Goal: Task Accomplishment & Management: Manage account settings

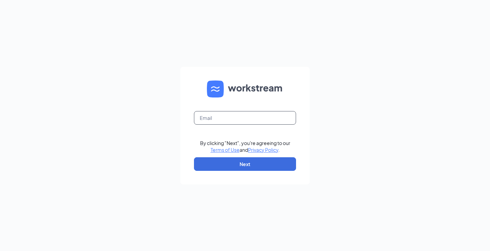
click at [212, 116] on input "text" at bounding box center [245, 118] width 102 height 14
type input "maplegrove@steakburgersmn.com"
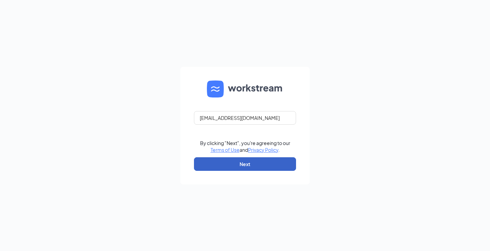
click at [225, 164] on button "Next" at bounding box center [245, 164] width 102 height 14
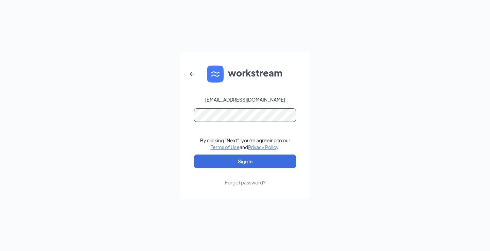
click at [194, 155] on button "Sign In" at bounding box center [245, 162] width 102 height 14
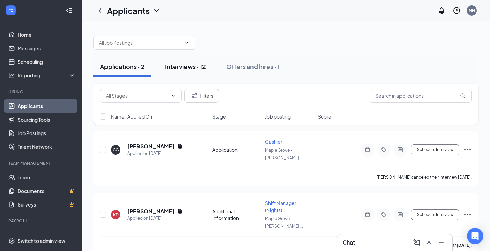
click at [199, 70] on div "Interviews · 12" at bounding box center [185, 66] width 41 height 8
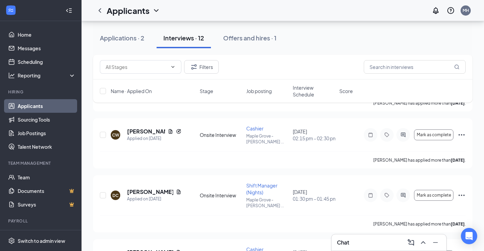
scroll to position [541, 0]
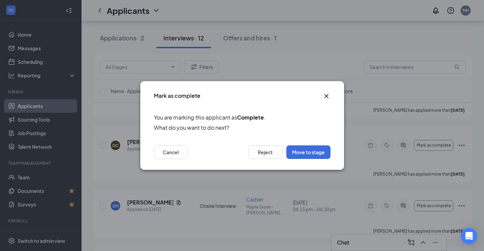
click at [326, 96] on icon "Cross" at bounding box center [326, 96] width 4 height 4
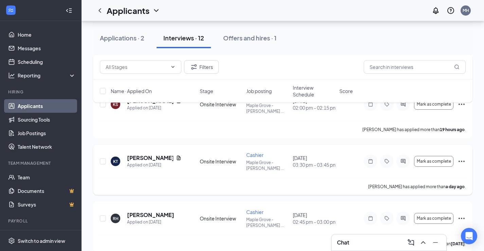
scroll to position [170, 0]
